Goal: Navigation & Orientation: Find specific page/section

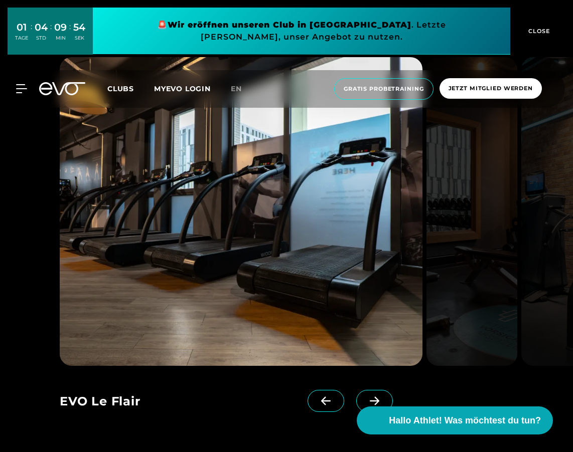
scroll to position [913, 0]
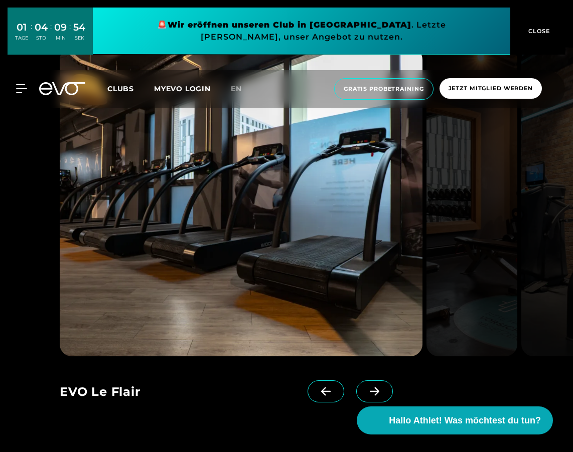
click at [370, 392] on icon at bounding box center [375, 392] width 10 height 9
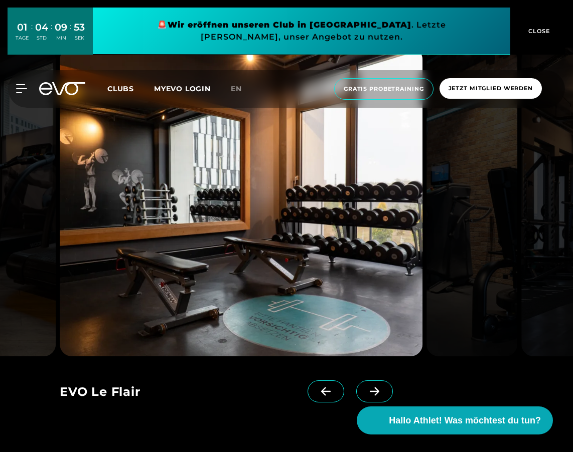
click at [370, 392] on icon at bounding box center [375, 392] width 10 height 9
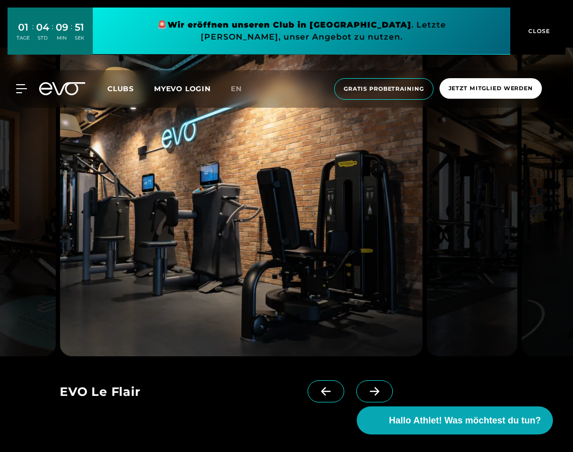
click at [370, 392] on icon at bounding box center [375, 392] width 10 height 9
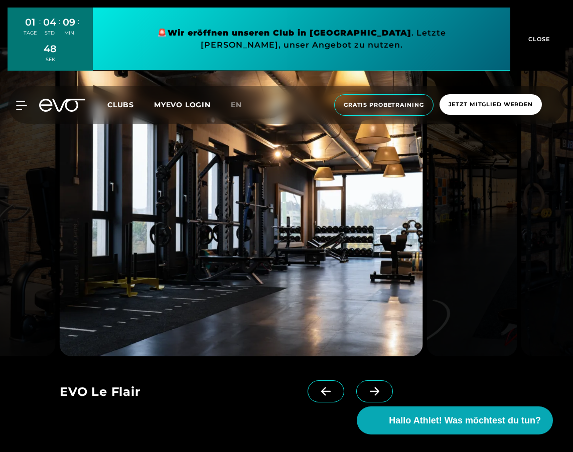
click at [370, 392] on icon at bounding box center [375, 392] width 10 height 9
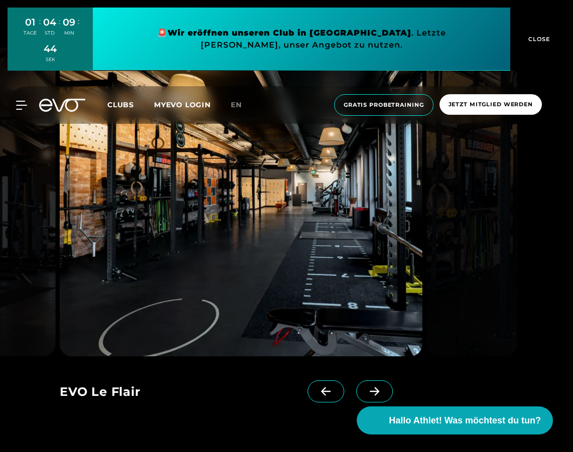
click at [366, 390] on icon at bounding box center [375, 391] width 18 height 9
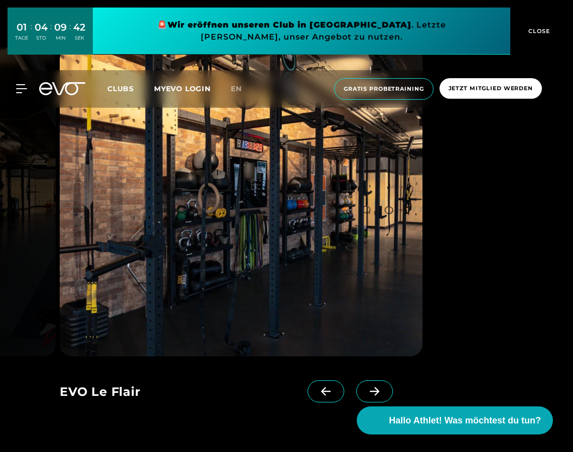
click at [366, 390] on icon at bounding box center [375, 391] width 18 height 9
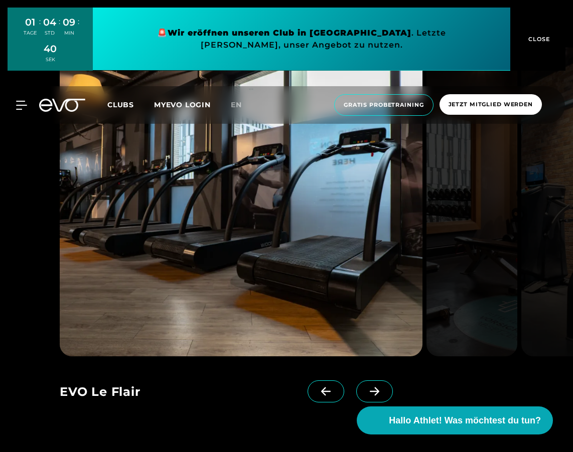
click at [540, 43] on button "CLOSE" at bounding box center [537, 39] width 55 height 63
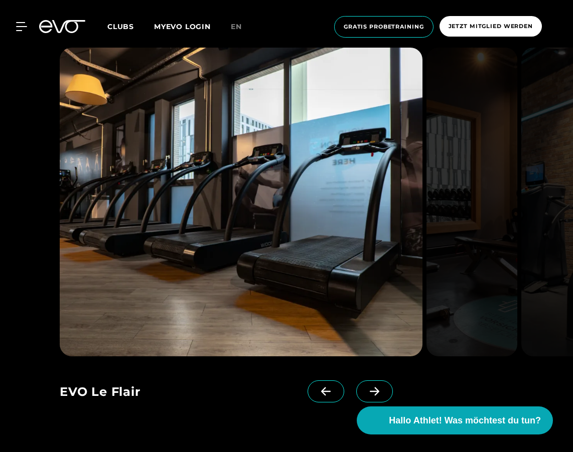
click at [365, 384] on span at bounding box center [374, 392] width 37 height 22
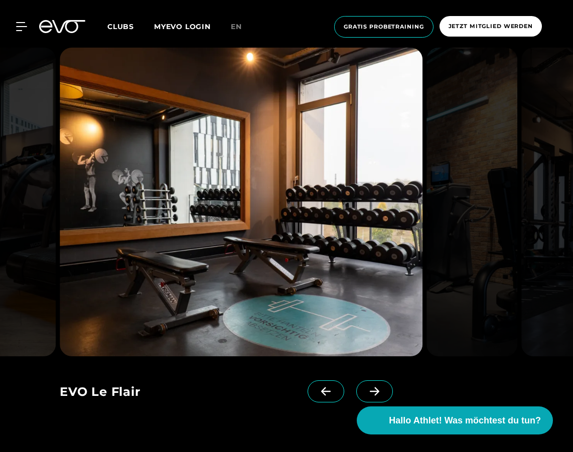
click at [365, 384] on span at bounding box center [374, 392] width 37 height 22
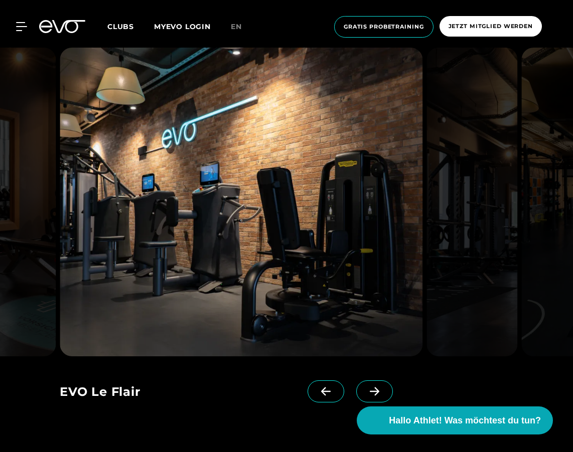
click at [365, 384] on span at bounding box center [374, 392] width 37 height 22
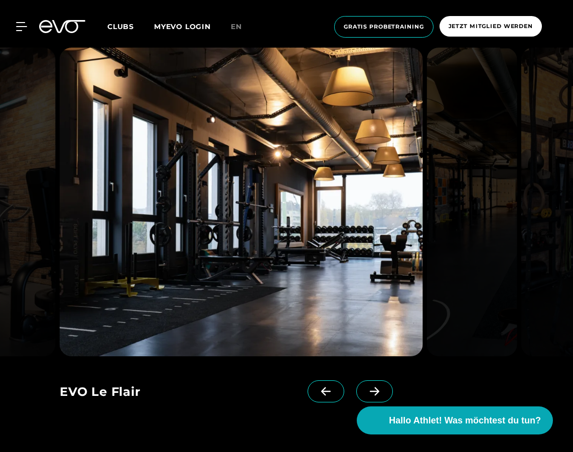
click at [365, 384] on span at bounding box center [374, 392] width 37 height 22
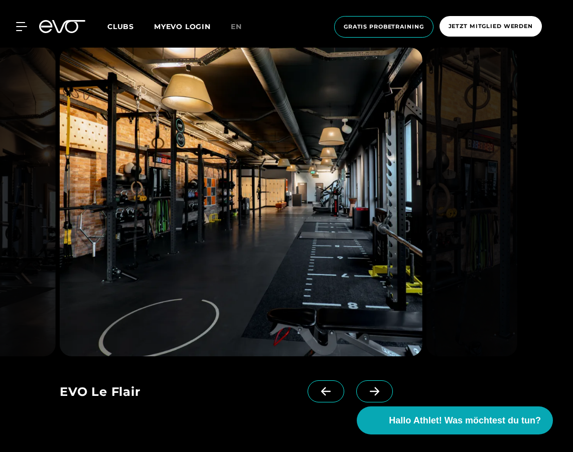
click at [366, 384] on span at bounding box center [374, 392] width 37 height 22
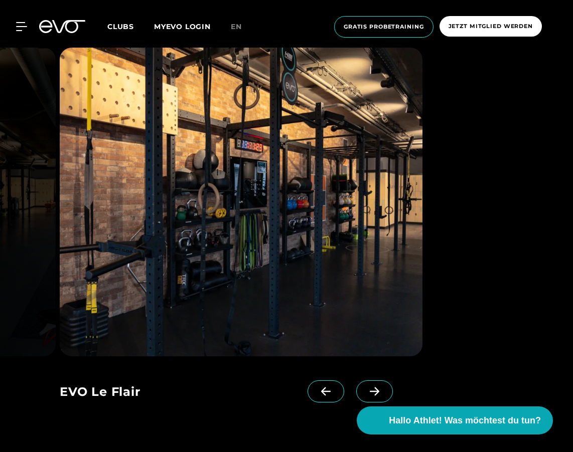
click at [366, 384] on span at bounding box center [374, 392] width 37 height 22
